Goal: Task Accomplishment & Management: Use online tool/utility

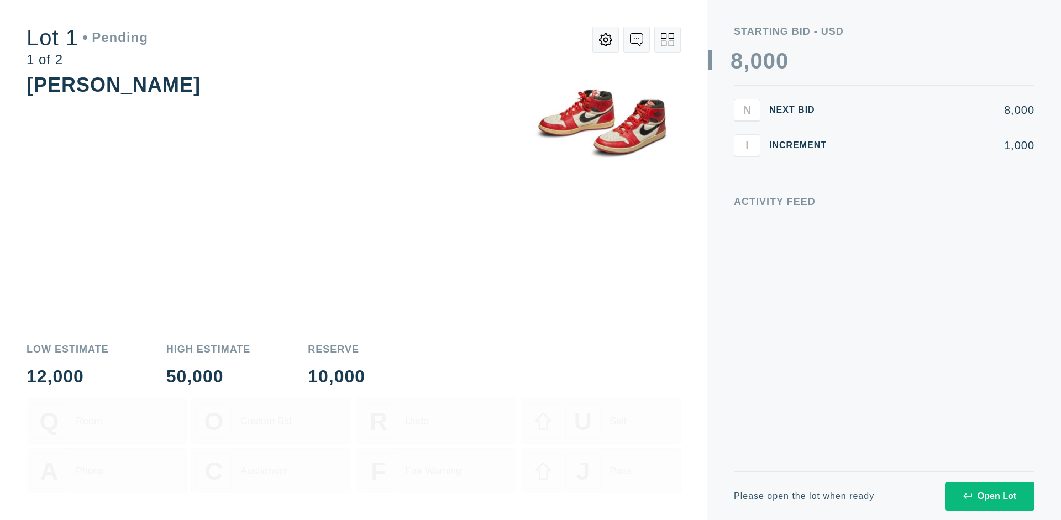
click at [989, 496] on div "Open Lot" at bounding box center [989, 496] width 53 height 10
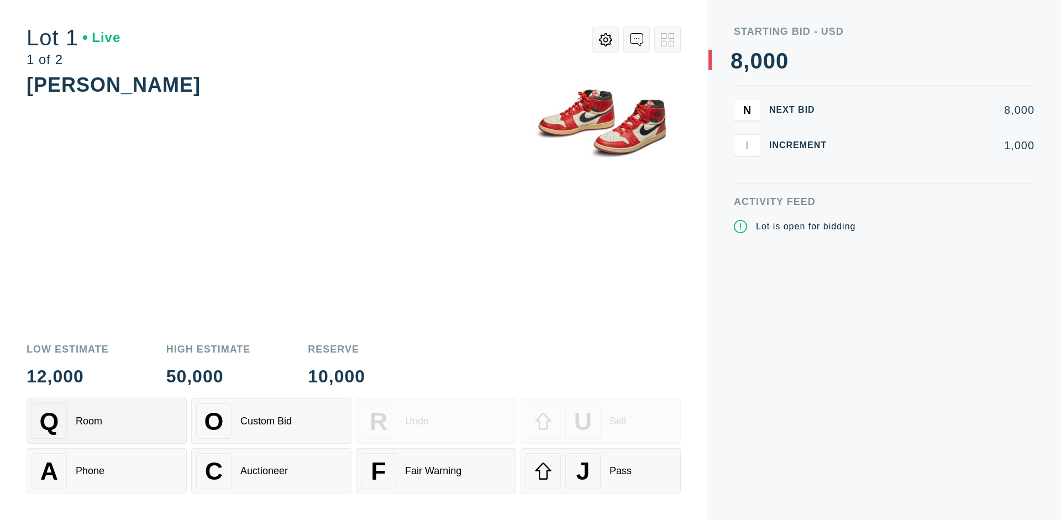
click at [107, 421] on div "Q Room" at bounding box center [106, 420] width 150 height 35
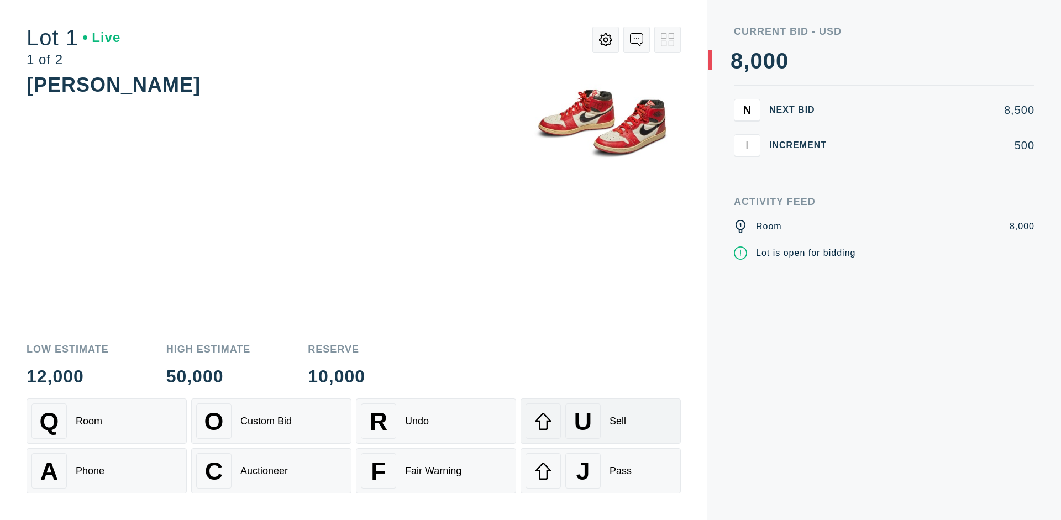
click at [601, 421] on div "U Sell" at bounding box center [600, 420] width 150 height 35
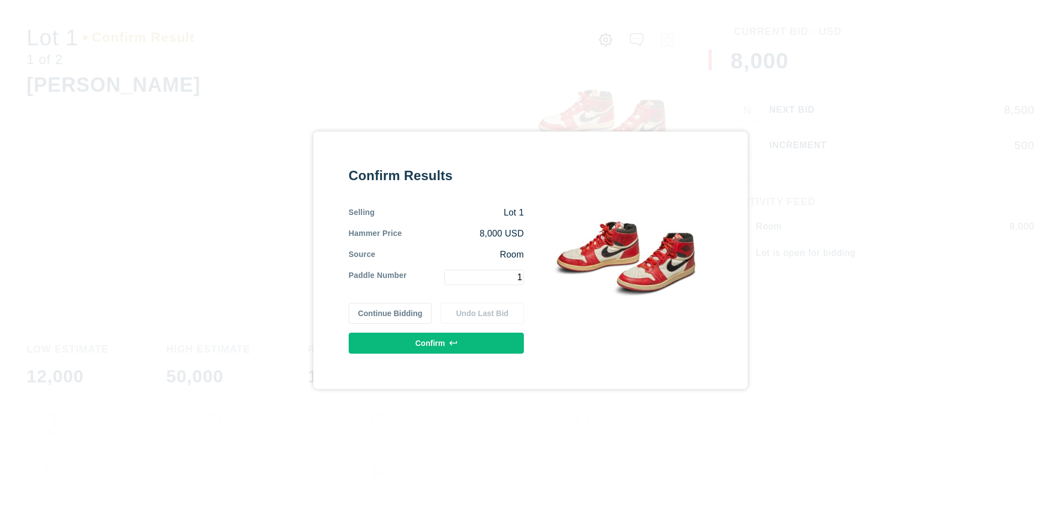
type input "1"
click at [437, 343] on button "Confirm" at bounding box center [436, 343] width 175 height 21
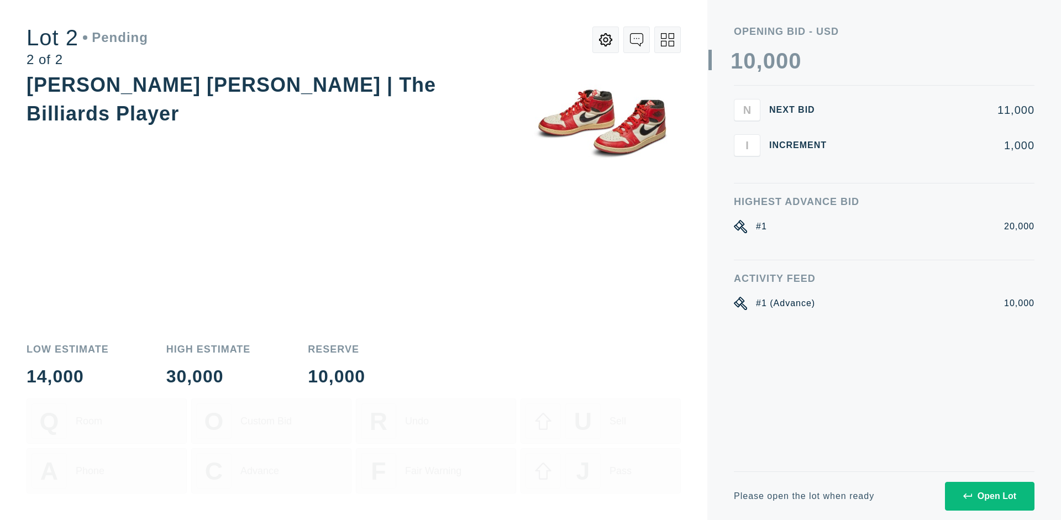
click at [989, 496] on div "Open Lot" at bounding box center [989, 496] width 53 height 10
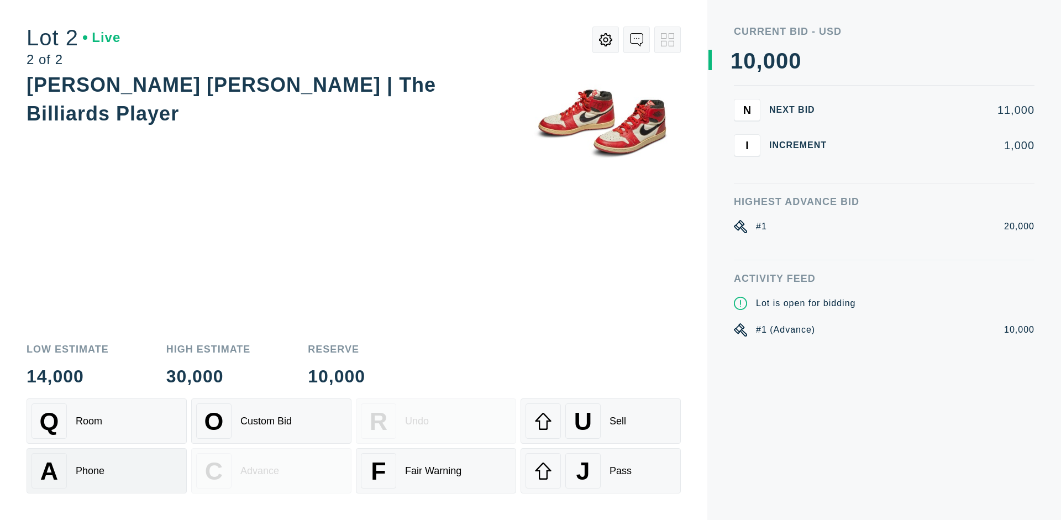
click at [107, 471] on div "A Phone" at bounding box center [106, 470] width 150 height 35
